Goal: Download file/media

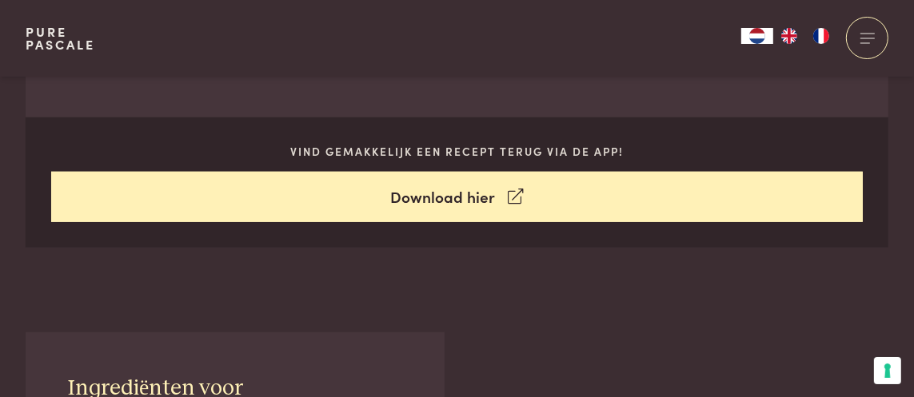
scroll to position [800, 0]
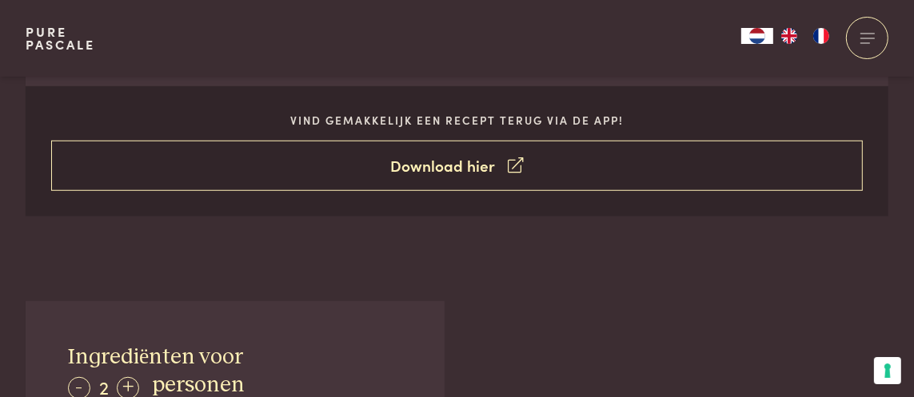
click at [479, 191] on link "Download hier" at bounding box center [457, 166] width 812 height 50
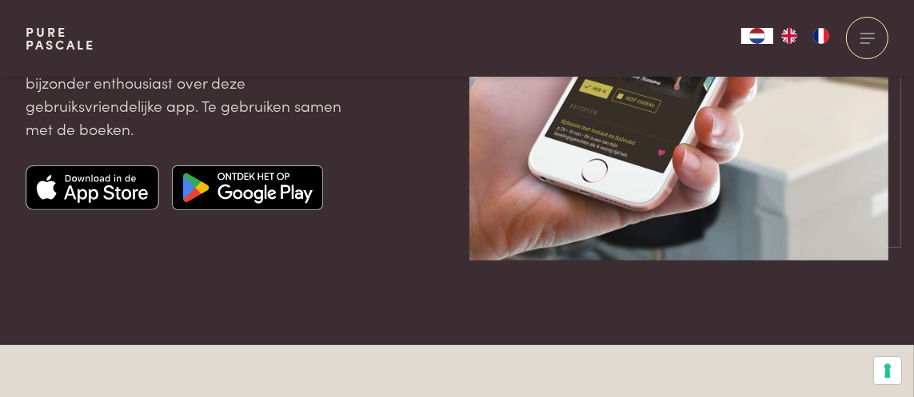
click at [284, 210] on img at bounding box center [247, 188] width 151 height 45
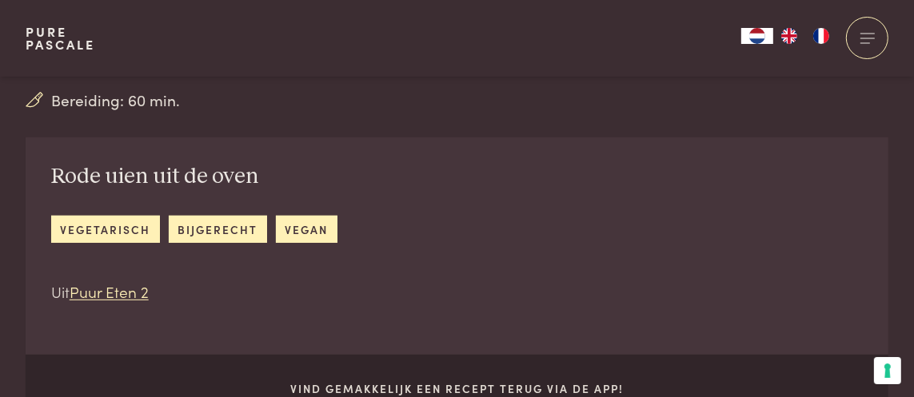
scroll to position [560, 0]
